Goal: Navigation & Orientation: Find specific page/section

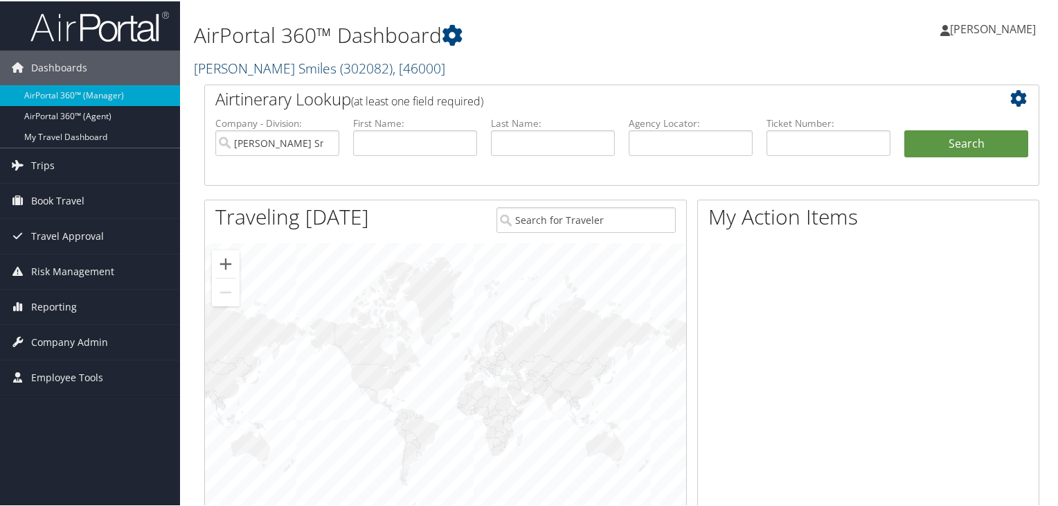
click at [340, 66] on span "( 302082 )" at bounding box center [366, 66] width 53 height 19
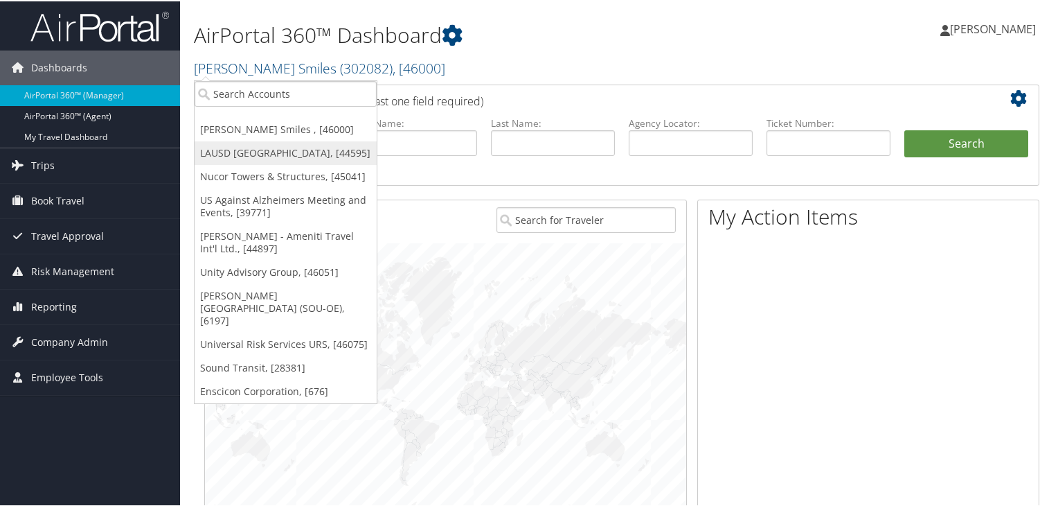
click at [282, 157] on link "LAUSD [GEOGRAPHIC_DATA], [44595]" at bounding box center [286, 152] width 182 height 24
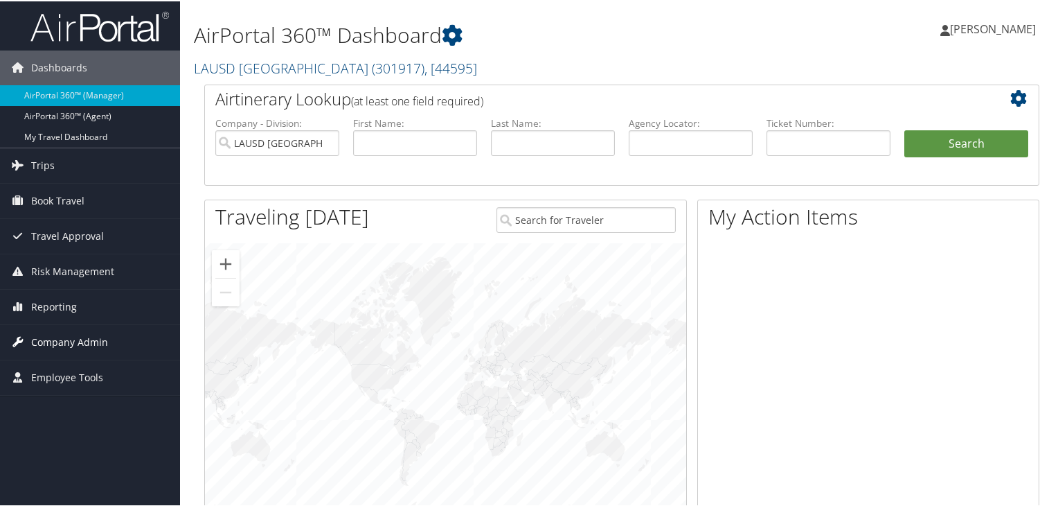
click at [88, 335] on span "Company Admin" at bounding box center [69, 340] width 77 height 35
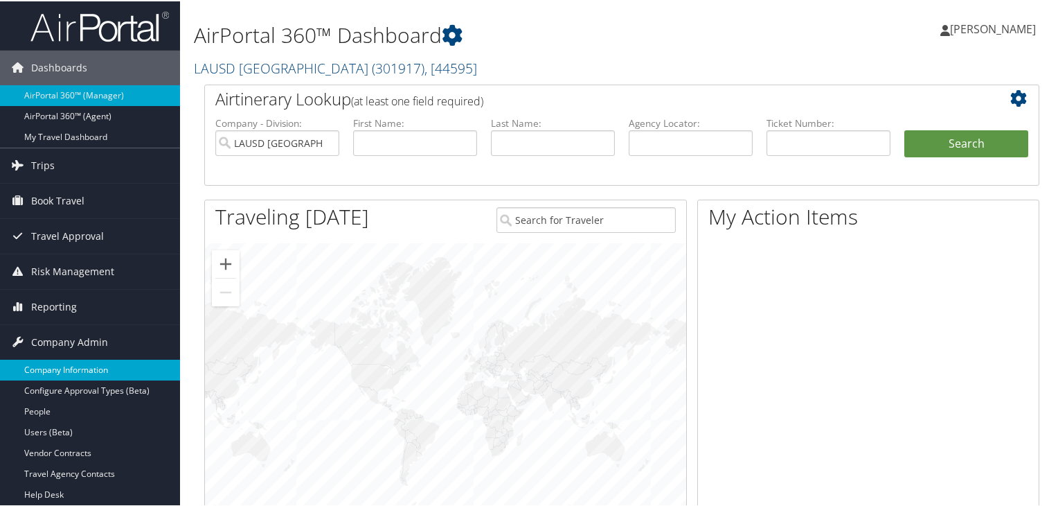
click at [80, 373] on link "Company Information" at bounding box center [90, 368] width 180 height 21
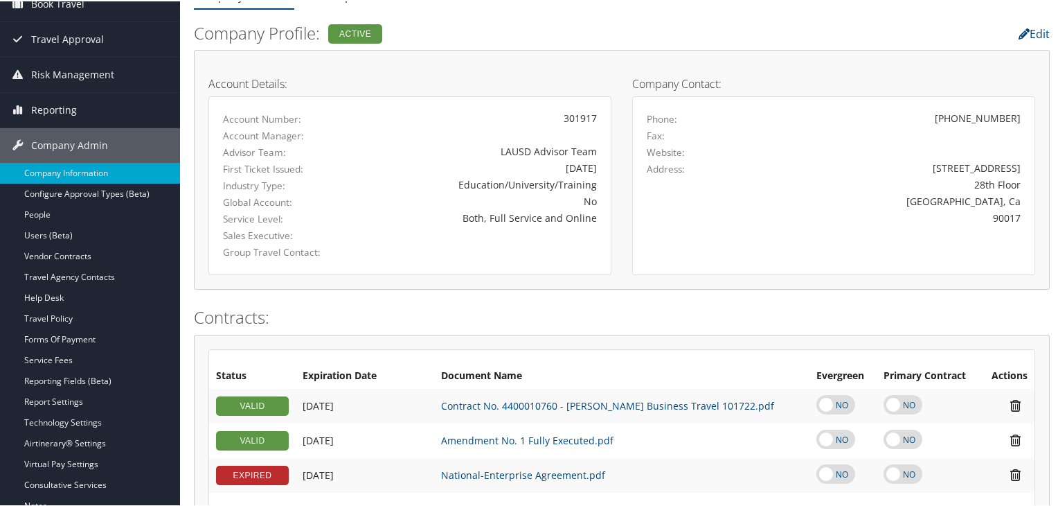
scroll to position [277, 0]
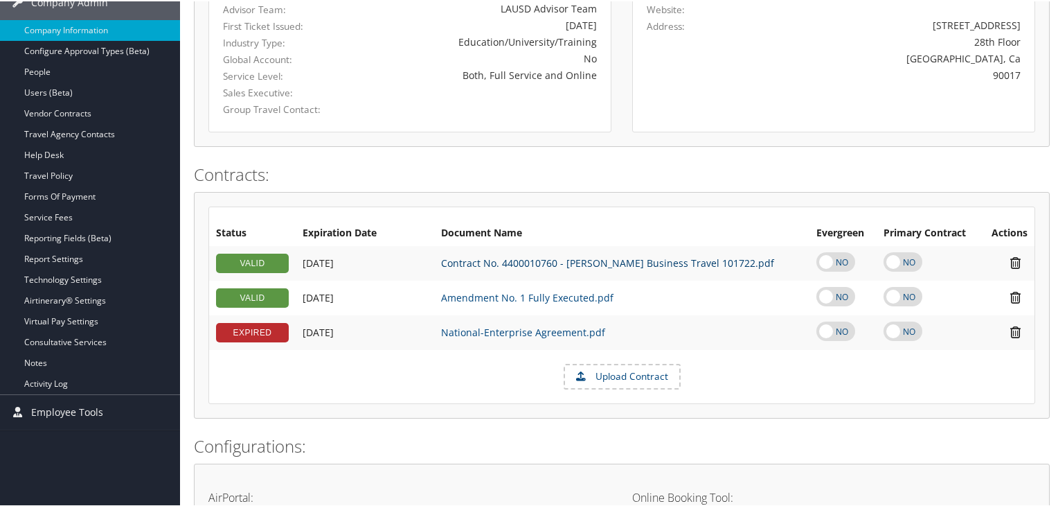
click at [523, 258] on link "Contract No. 4400010760 - Christopherson Business Travel 101722.pdf" at bounding box center [607, 261] width 333 height 13
